Goal: Information Seeking & Learning: Learn about a topic

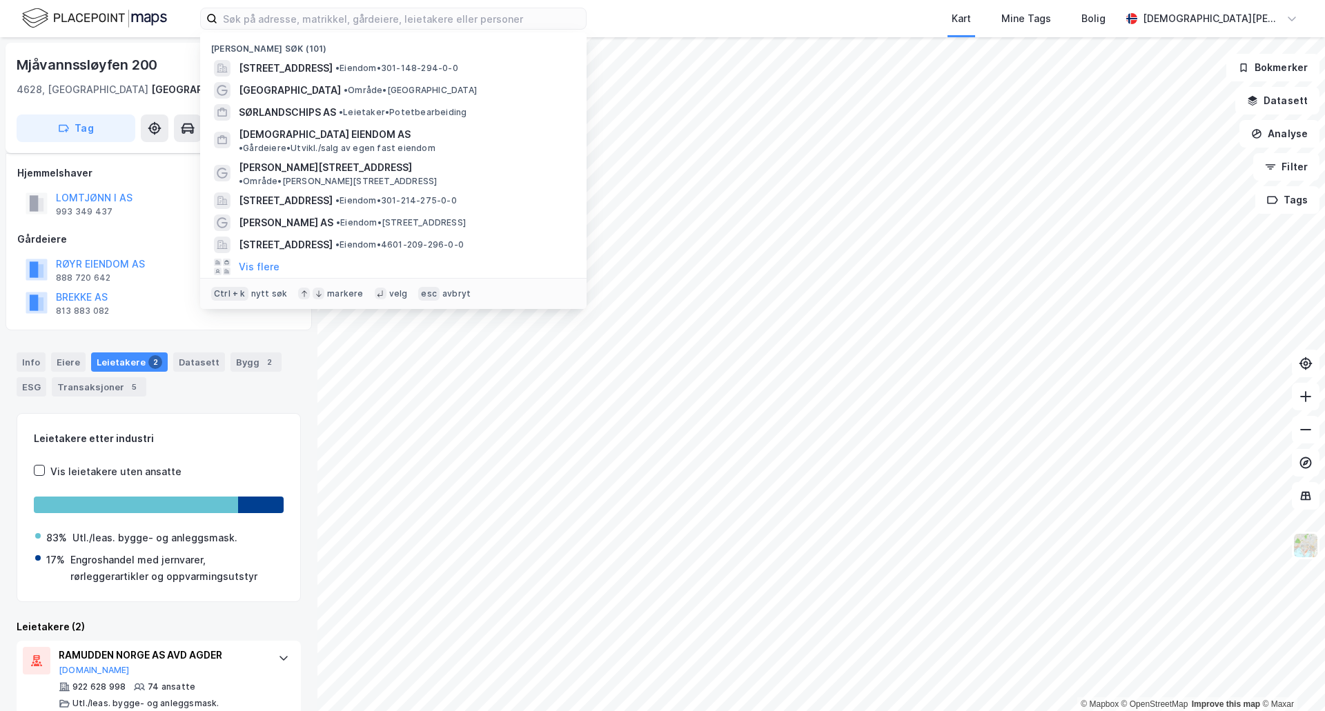
scroll to position [106, 0]
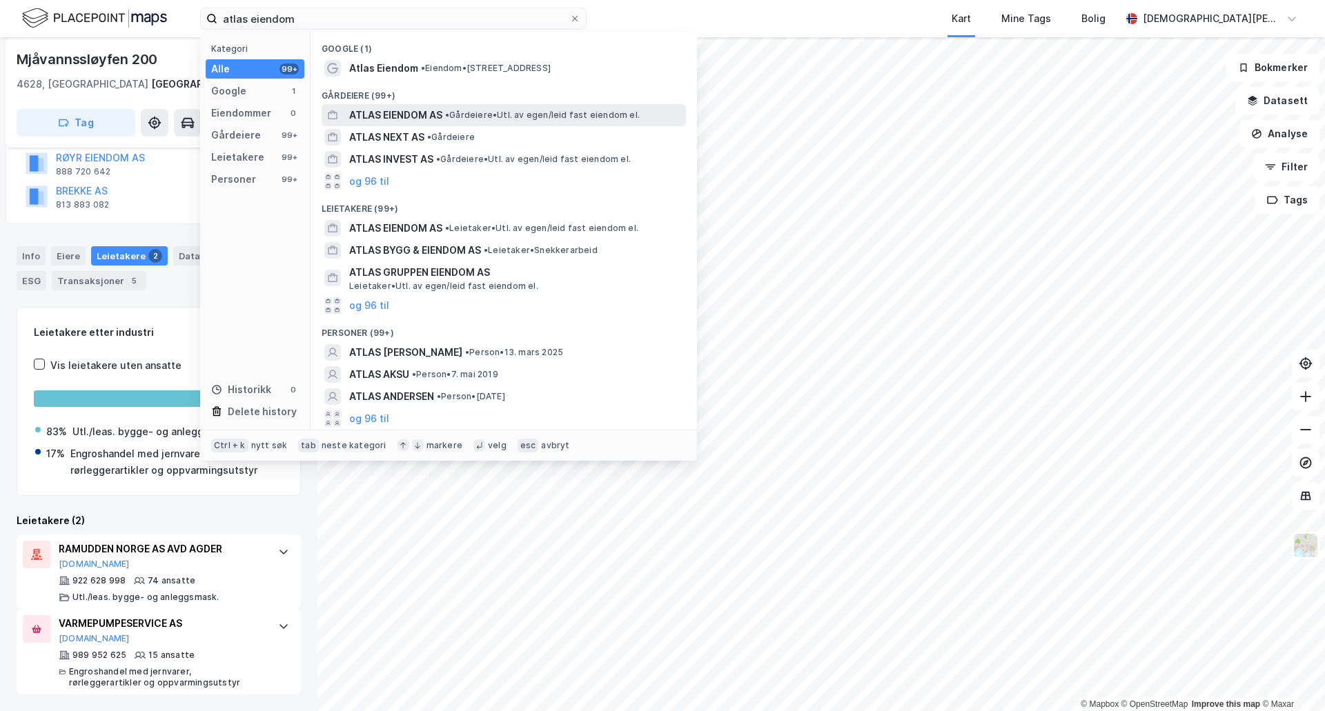
type input "atlas eiendom"
click at [575, 122] on div "ATLAS EIENDOM AS • Gårdeiere • Utl. av egen/leid fast eiendom el." at bounding box center [516, 115] width 334 height 17
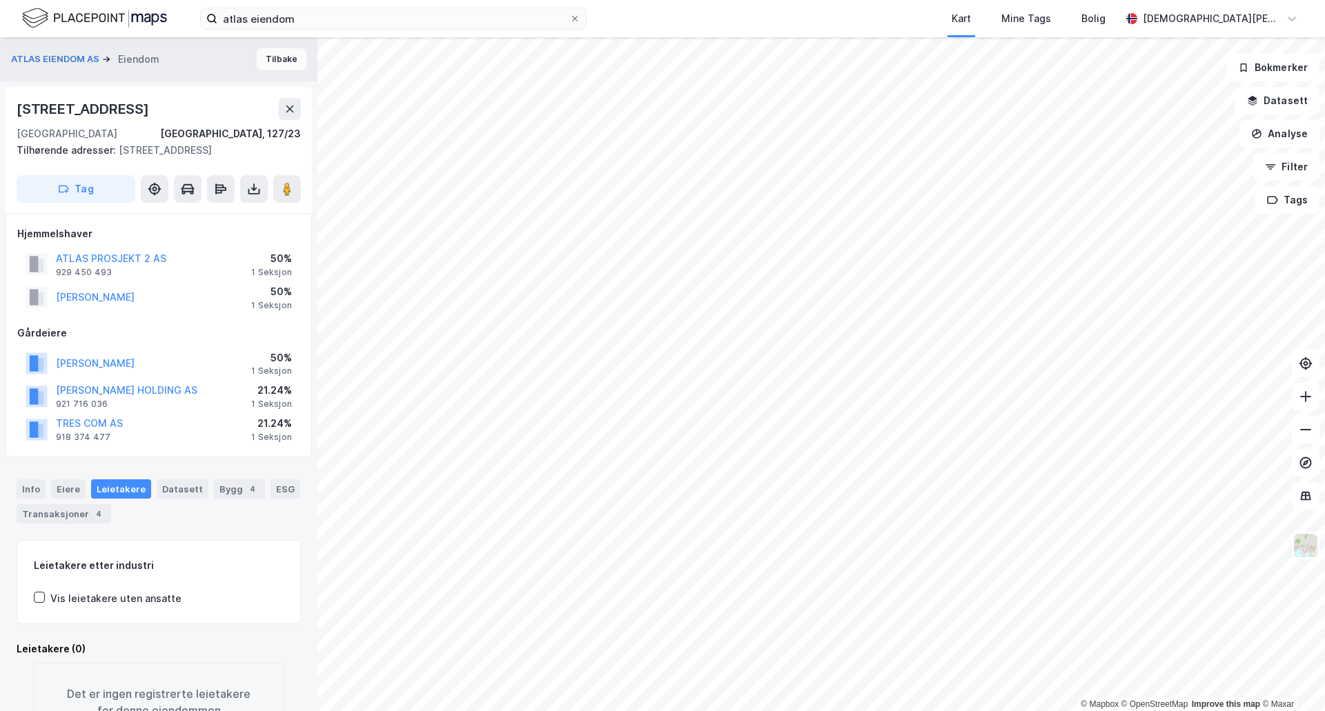
click at [282, 70] on button "Tilbake" at bounding box center [282, 59] width 50 height 22
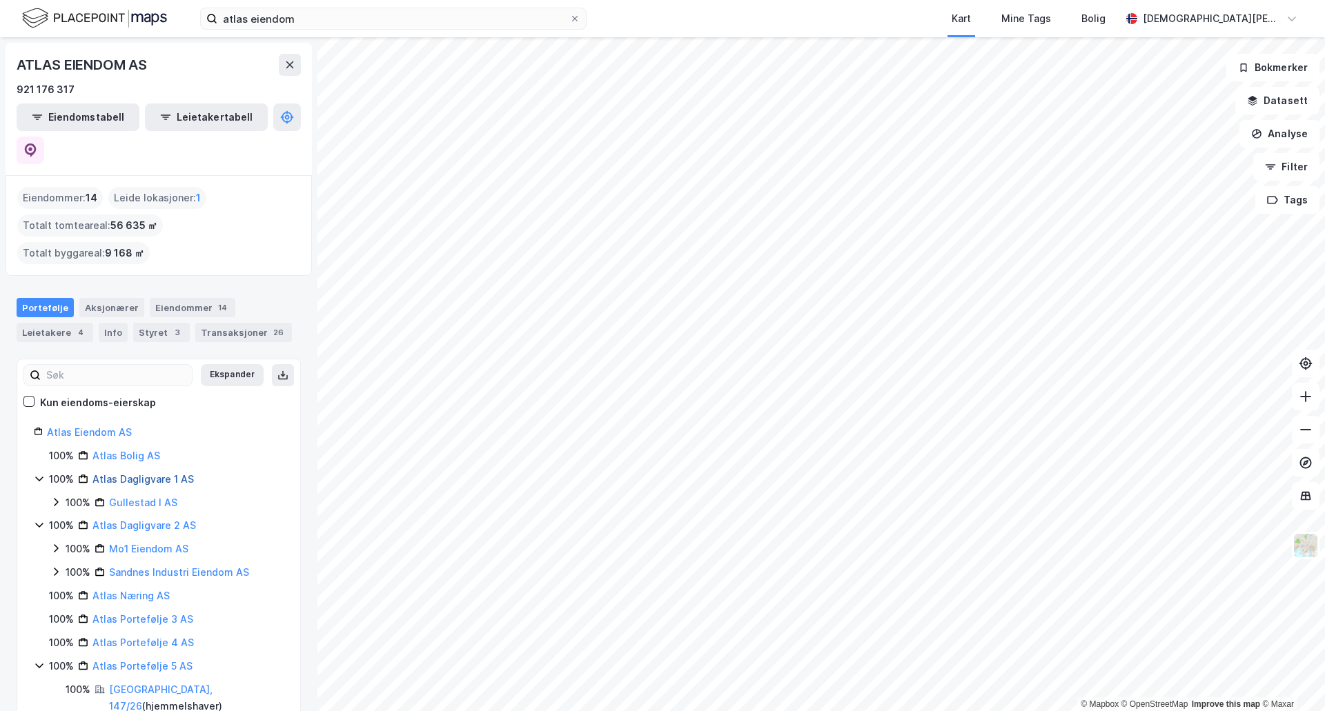
click at [111, 473] on link "Atlas Dagligvare 1 AS" at bounding box center [142, 479] width 101 height 12
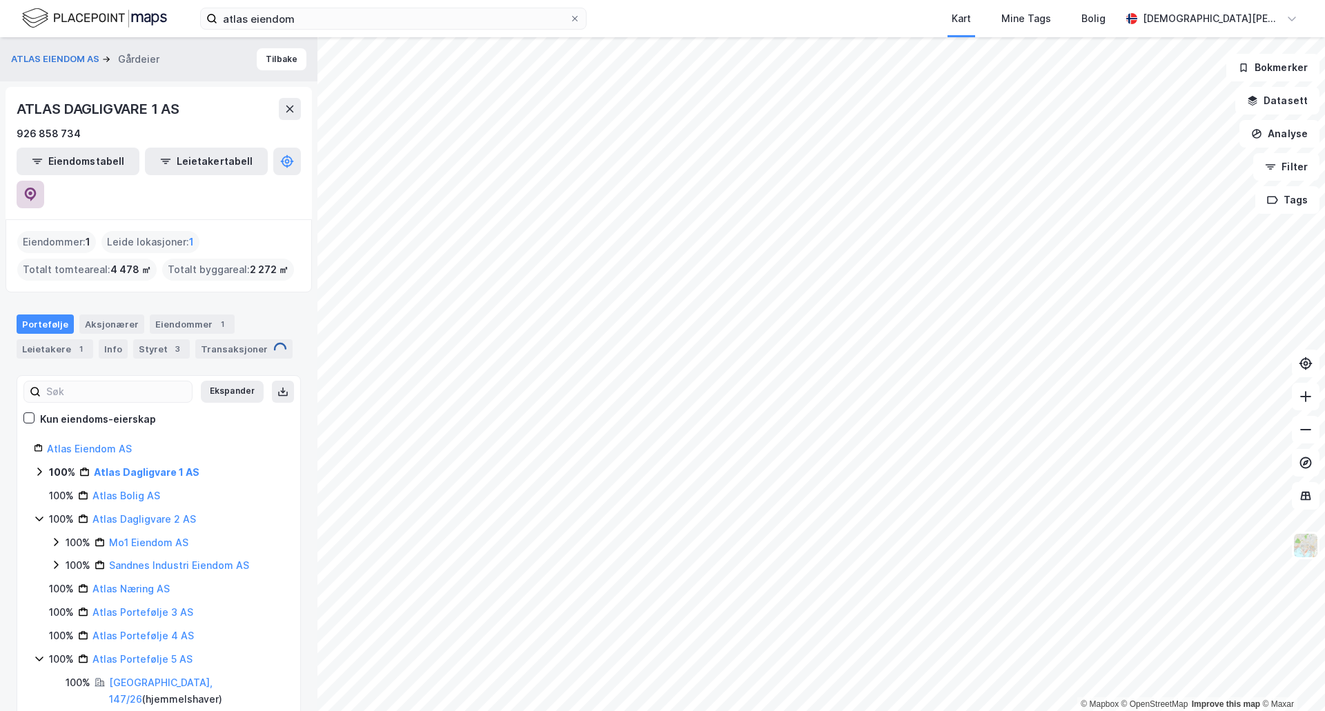
click at [32, 191] on icon at bounding box center [30, 193] width 4 height 4
click at [122, 513] on link "Atlas Dagligvare 2 AS" at bounding box center [143, 519] width 103 height 12
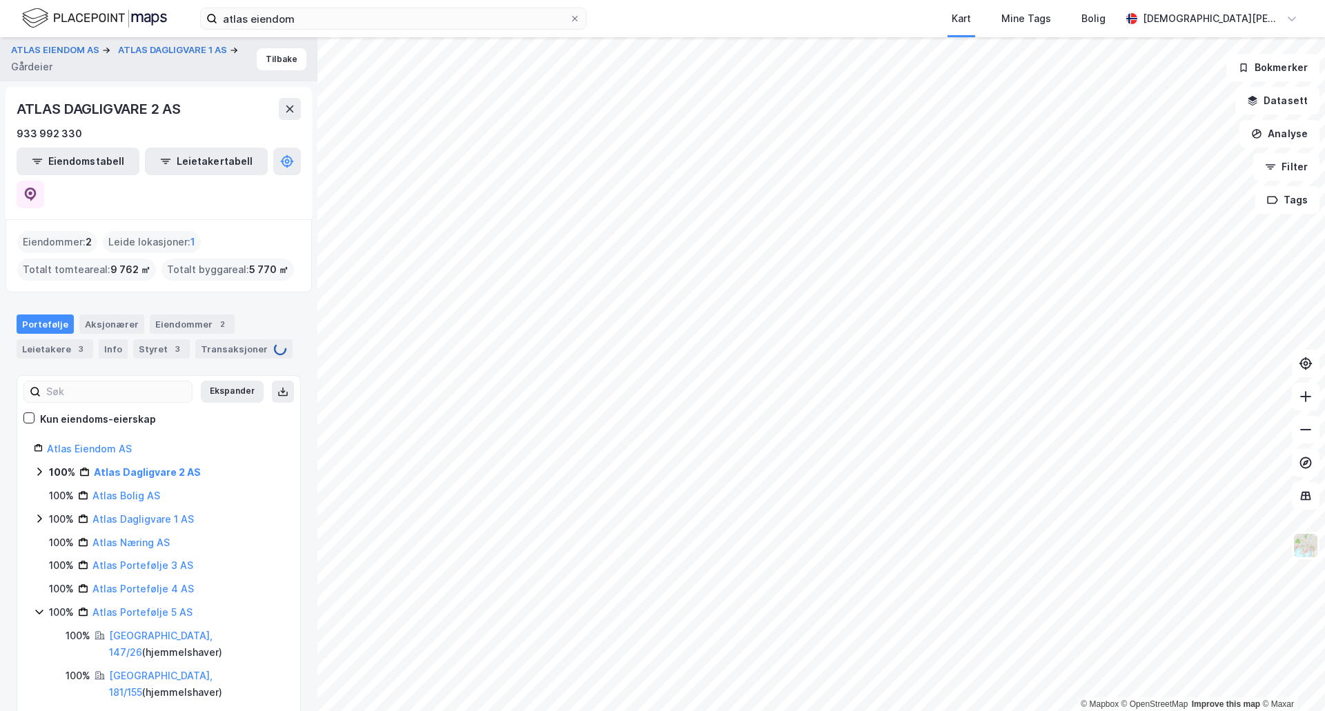
click at [43, 466] on icon at bounding box center [39, 471] width 11 height 11
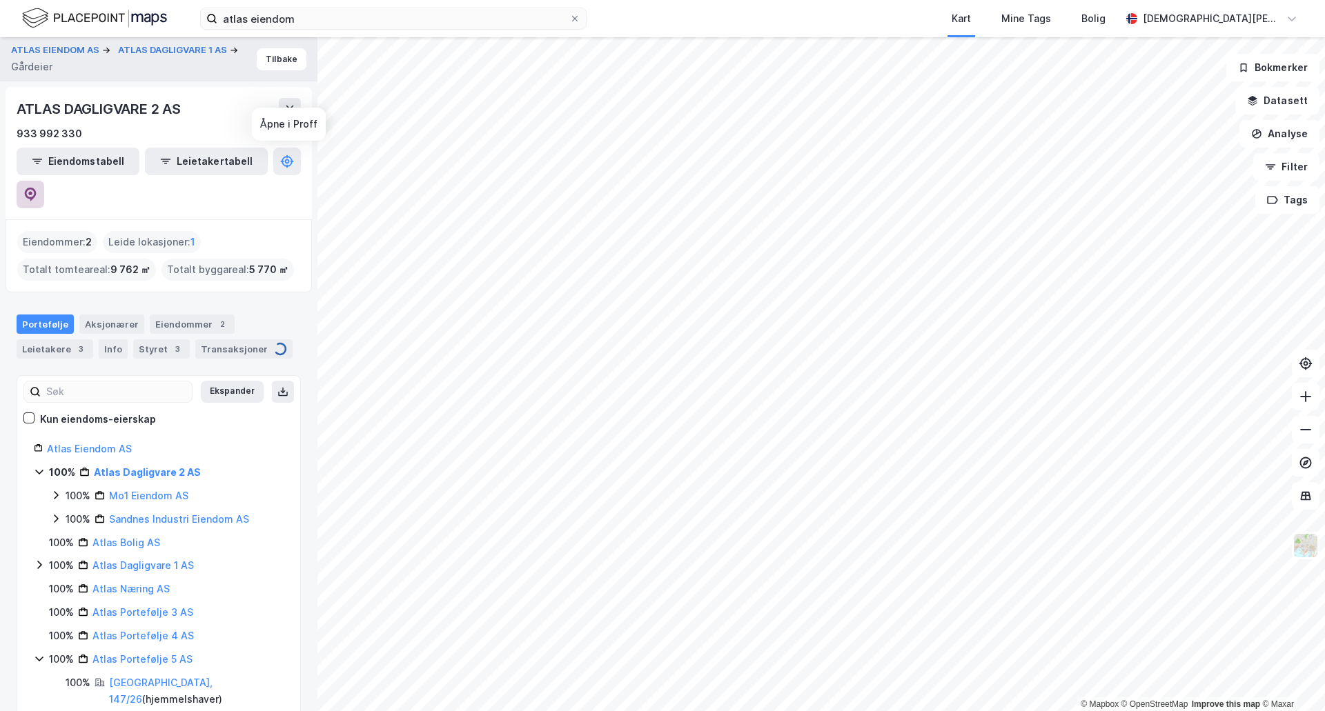
click at [37, 188] on icon at bounding box center [31, 195] width 12 height 14
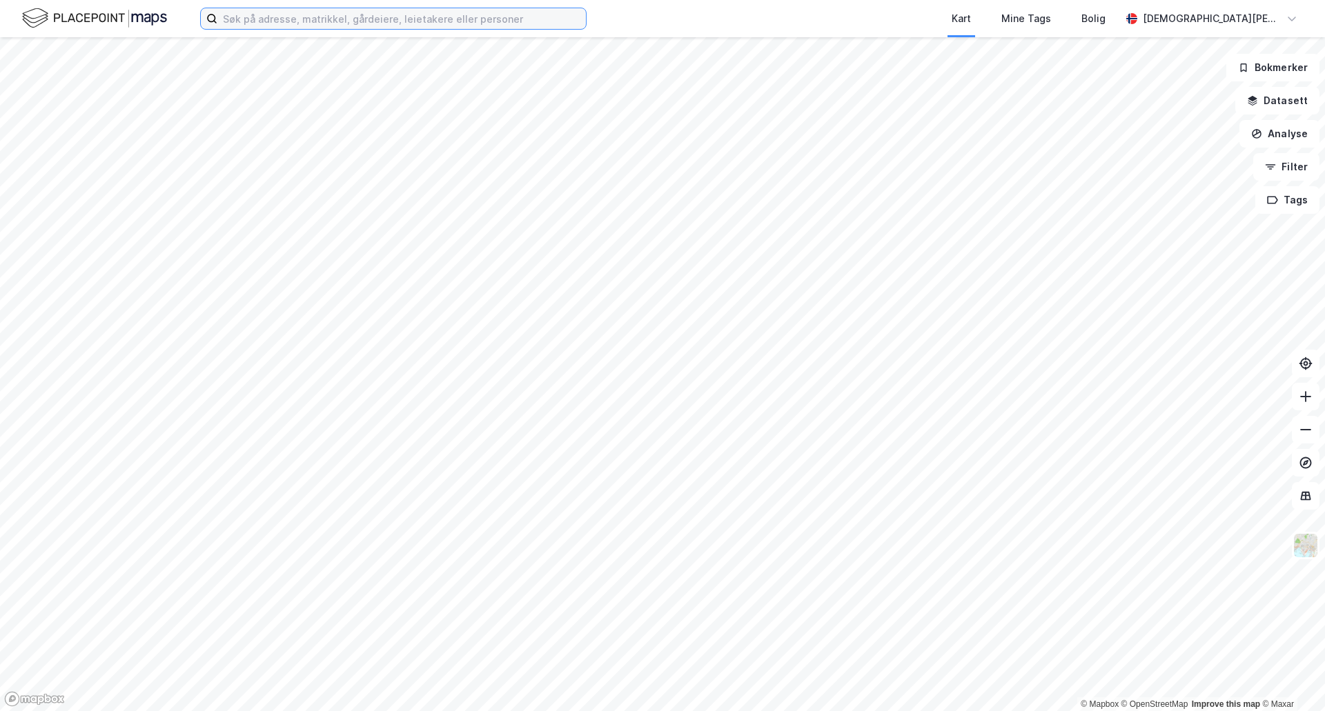
click at [419, 26] on input at bounding box center [401, 18] width 368 height 21
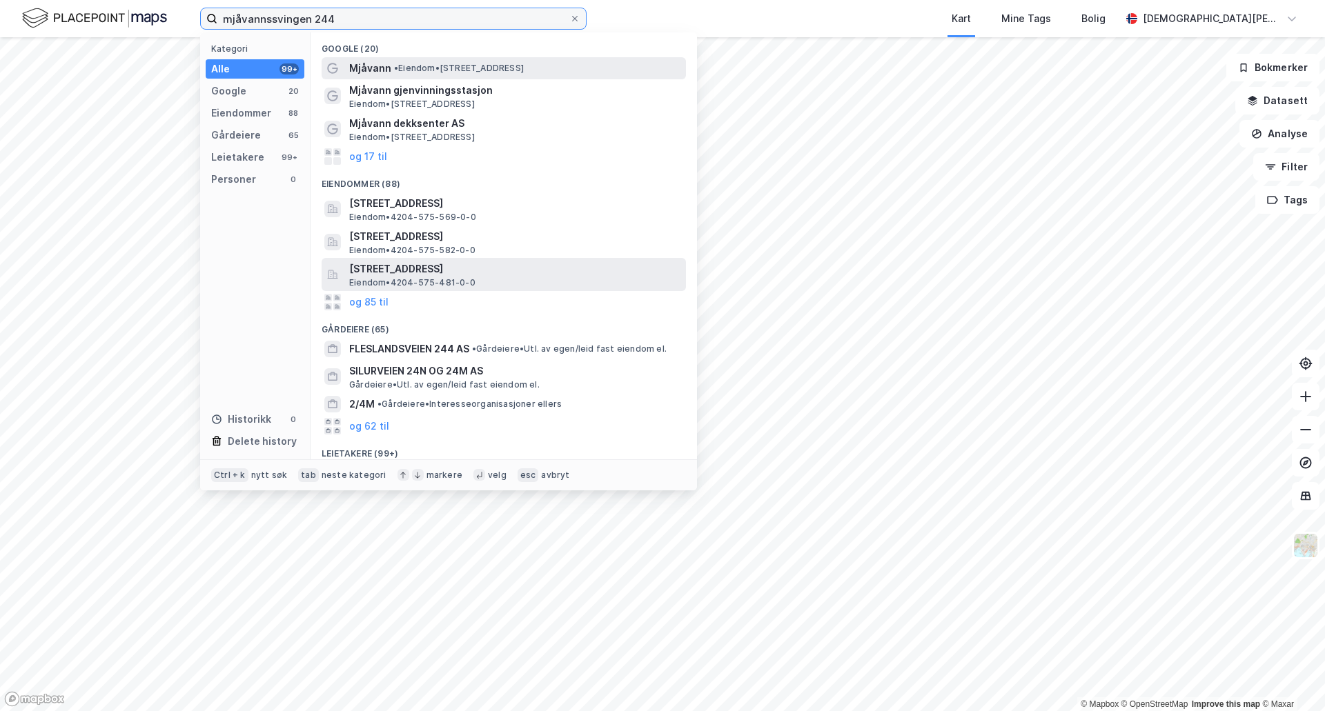
type input "mjåvannssvingen 244"
click at [515, 278] on div "[STREET_ADDRESS] • 4204-575-481-0-0" at bounding box center [516, 275] width 334 height 28
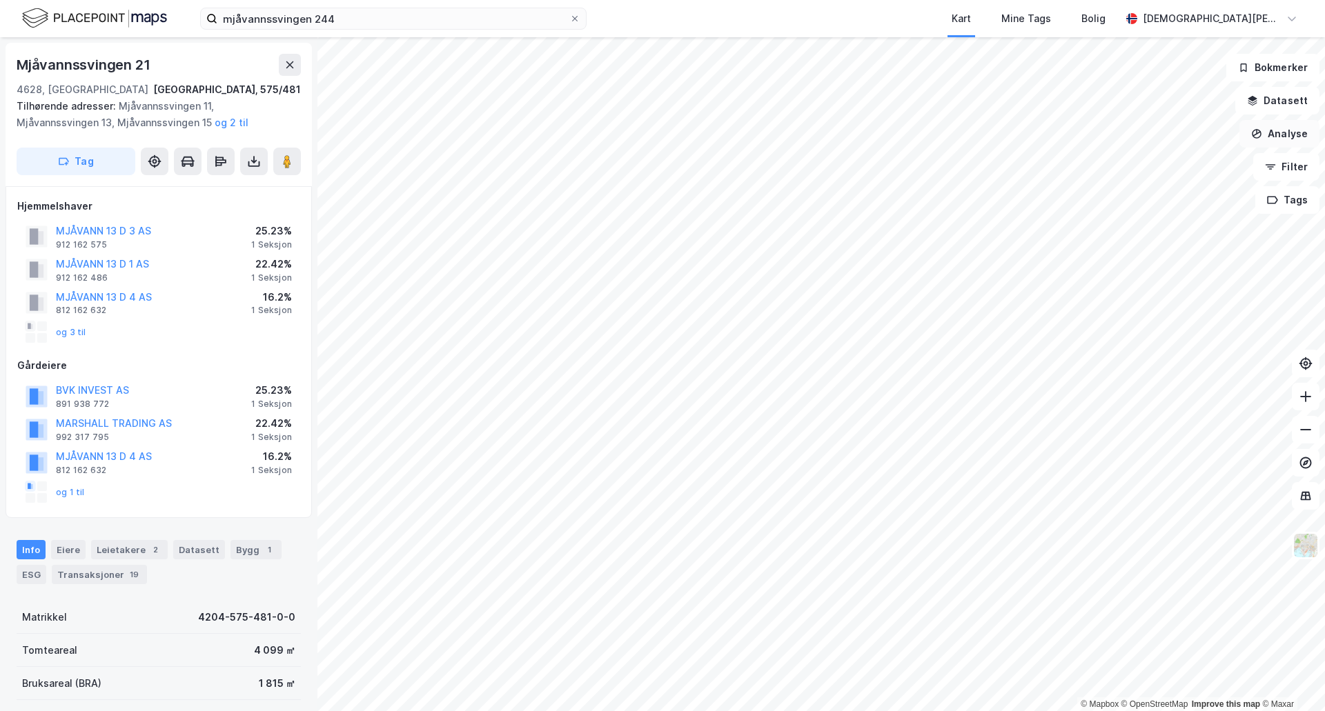
click at [1291, 139] on button "Analyse" at bounding box center [1279, 134] width 80 height 28
click at [1173, 137] on div "Mål avstand" at bounding box center [1159, 135] width 120 height 12
